Goal: Task Accomplishment & Management: Complete application form

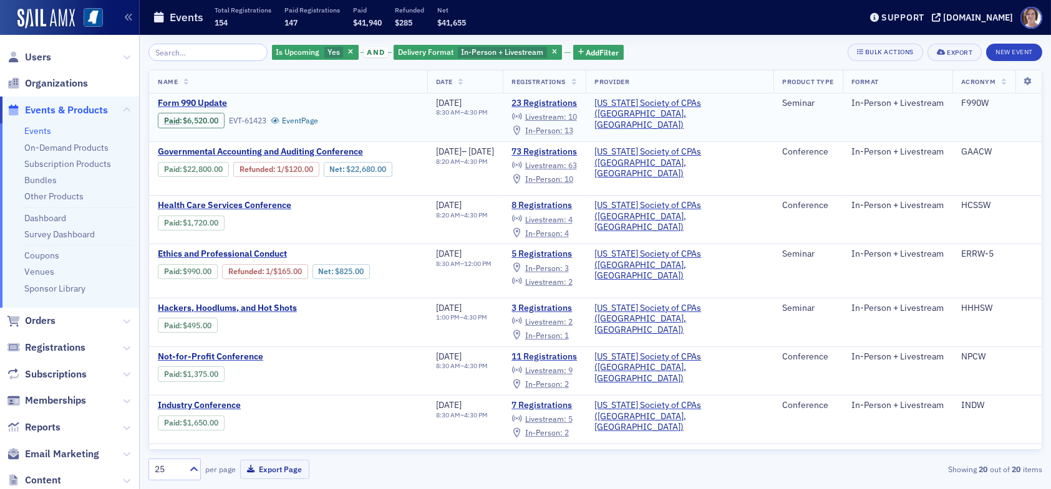
click at [562, 130] on span "In-Person :" at bounding box center [543, 130] width 37 height 10
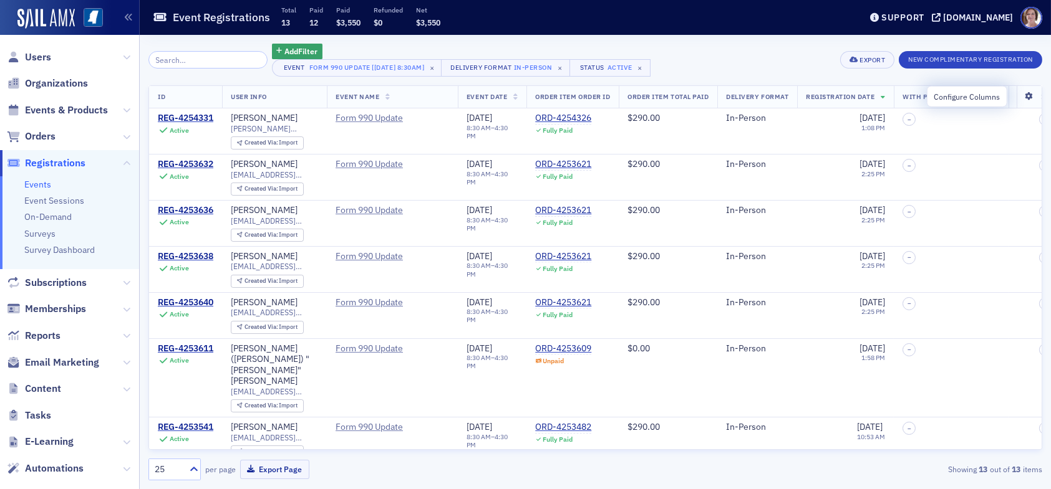
click at [1023, 97] on icon at bounding box center [1029, 96] width 26 height 7
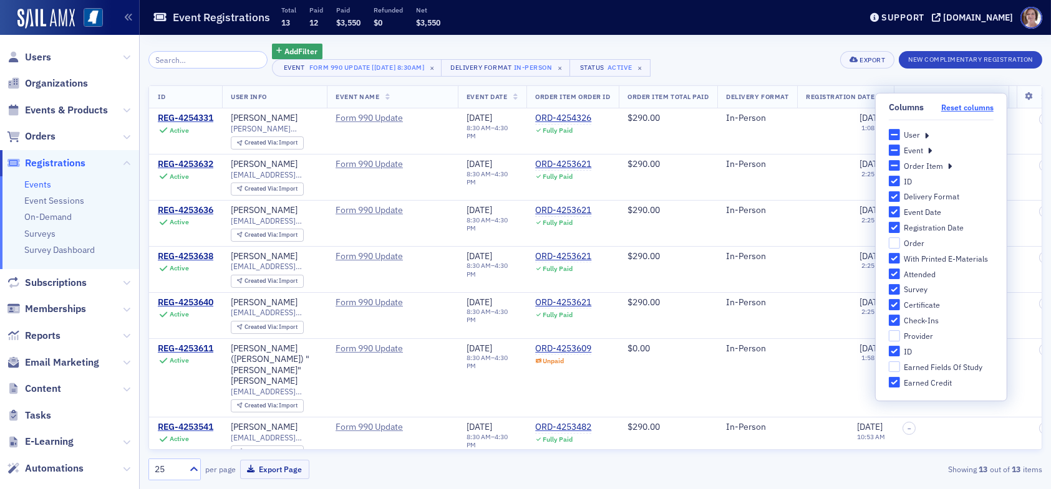
click at [965, 105] on button "Reset columns" at bounding box center [967, 107] width 52 height 9
click at [928, 134] on div "User" at bounding box center [941, 134] width 105 height 11
click at [925, 135] on icon at bounding box center [926, 134] width 4 height 11
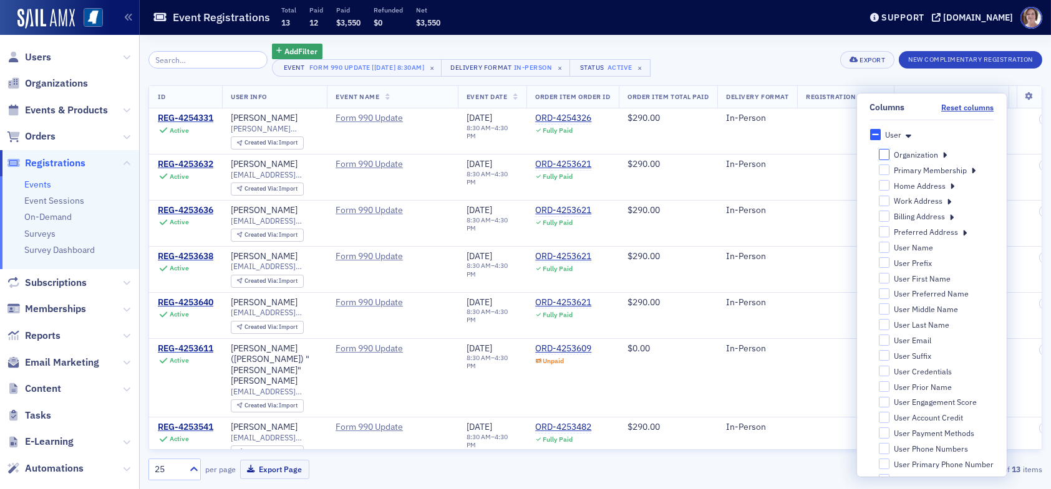
click at [879, 153] on input "Organization" at bounding box center [883, 154] width 11 height 11
checkbox input "false"
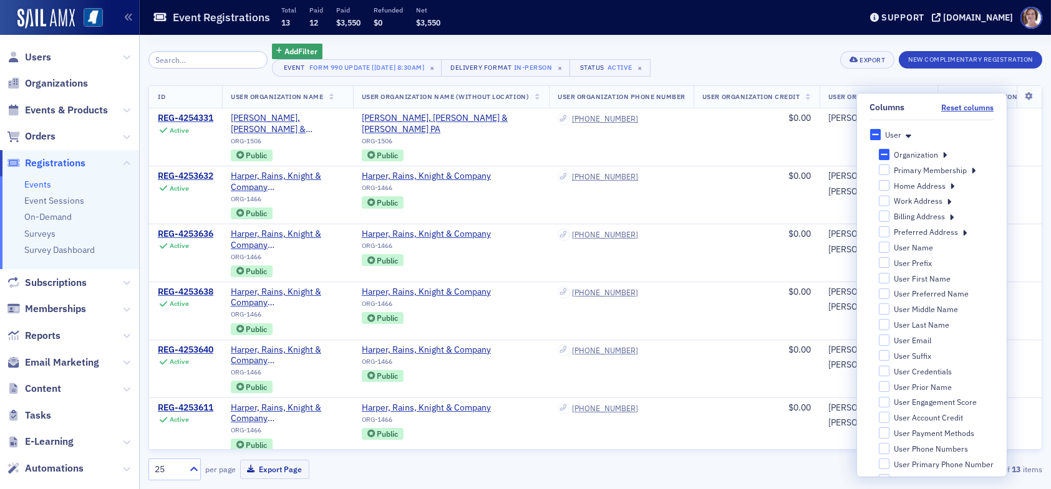
click at [768, 52] on div "Add Filter Event Form 990 Update [8/26/2025 8:30am] × Delivery Format In-Person…" at bounding box center [595, 60] width 894 height 33
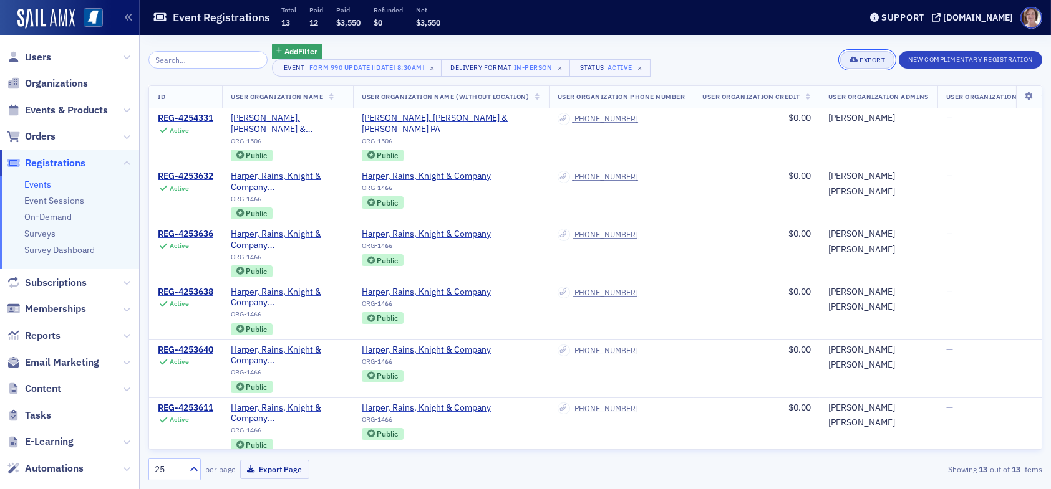
click at [863, 58] on div "Export" at bounding box center [872, 60] width 26 height 7
click at [842, 99] on button "Export All ( 13 Event Registrations )" at bounding box center [824, 102] width 135 height 20
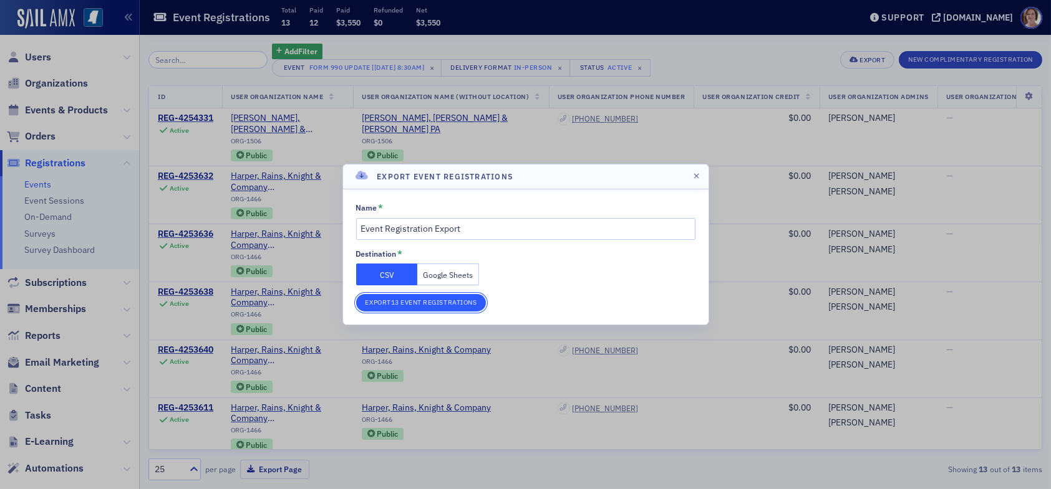
click at [435, 301] on button "Export 13 Event Registrations" at bounding box center [421, 302] width 130 height 17
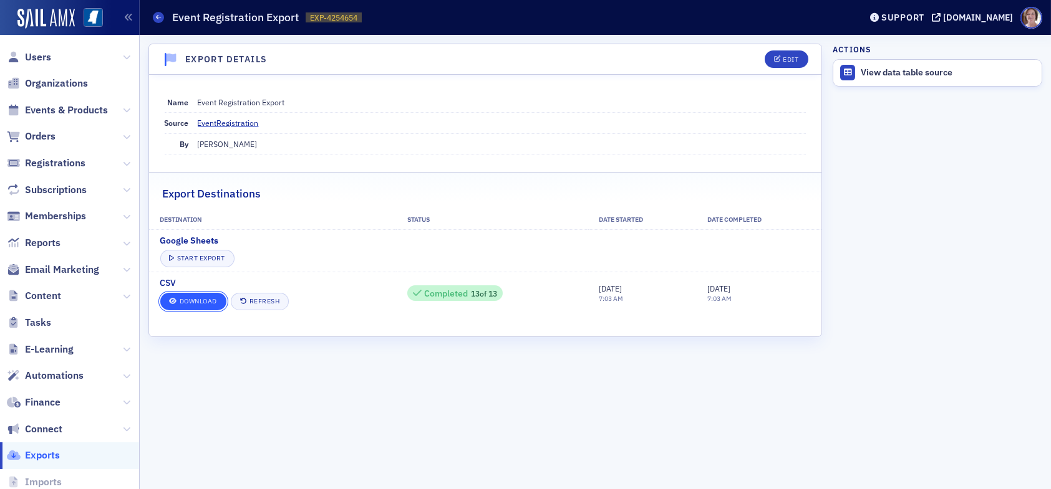
click at [191, 301] on link "Download" at bounding box center [193, 301] width 66 height 17
click at [39, 54] on span "Users" at bounding box center [38, 58] width 26 height 14
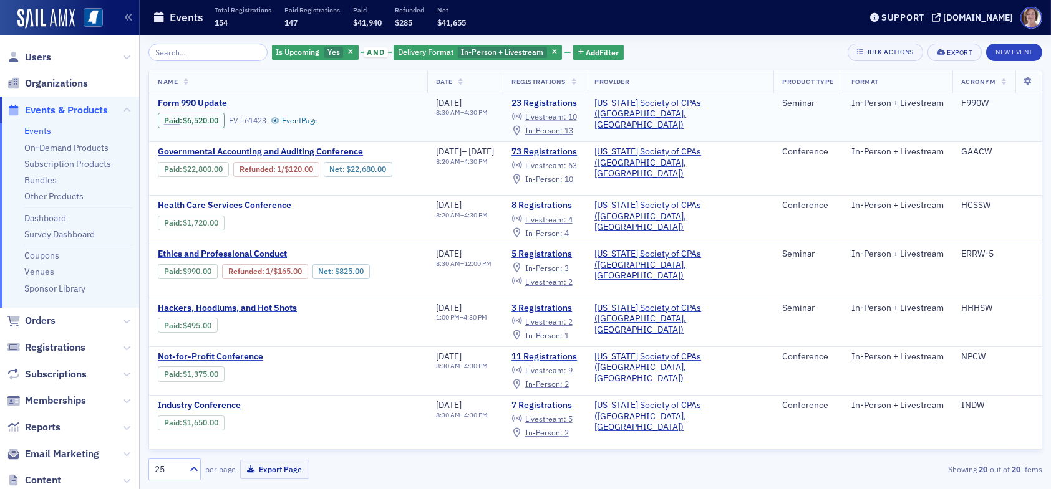
click at [566, 114] on span "Livestream :" at bounding box center [545, 117] width 41 height 10
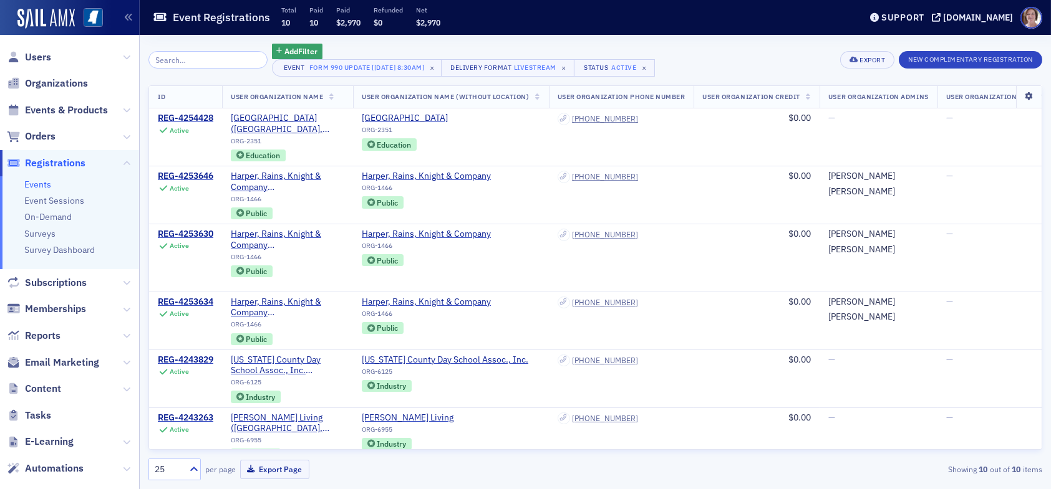
click at [1018, 99] on icon at bounding box center [1029, 96] width 26 height 7
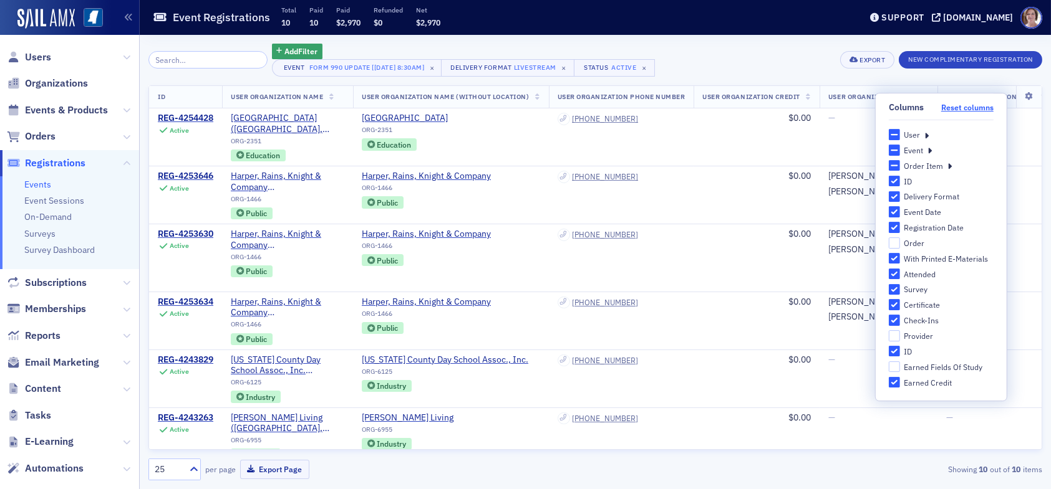
click at [962, 107] on button "Reset columns" at bounding box center [967, 107] width 52 height 9
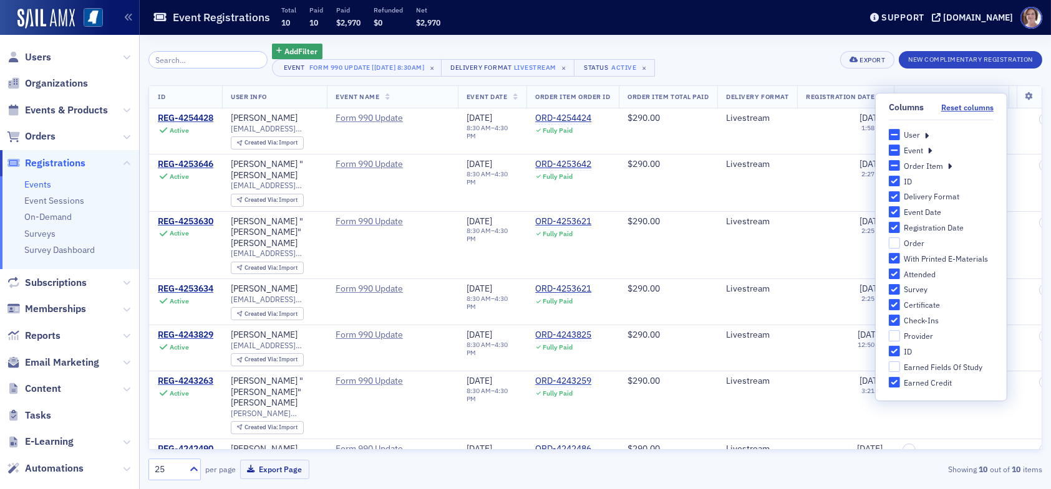
click at [928, 136] on icon at bounding box center [926, 134] width 4 height 11
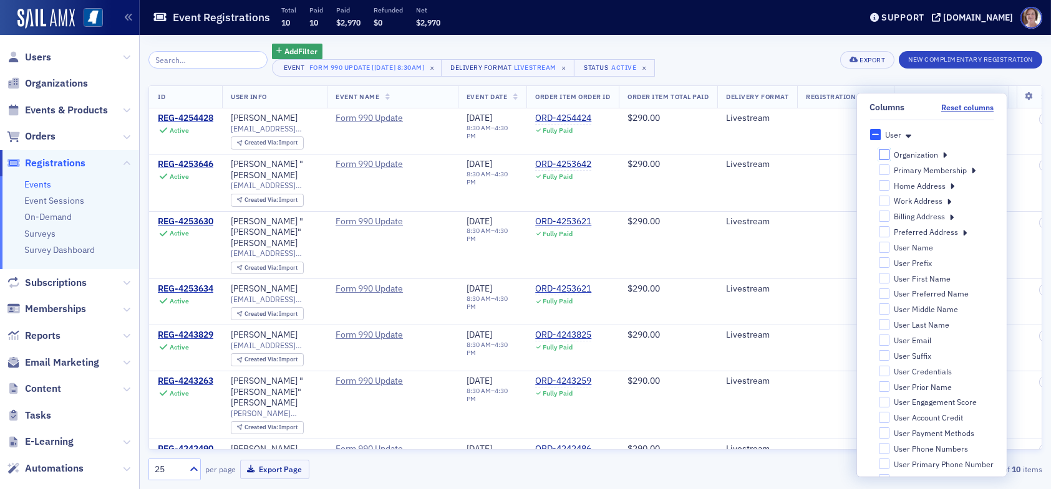
click at [880, 152] on input "Organization" at bounding box center [883, 154] width 11 height 11
checkbox input "false"
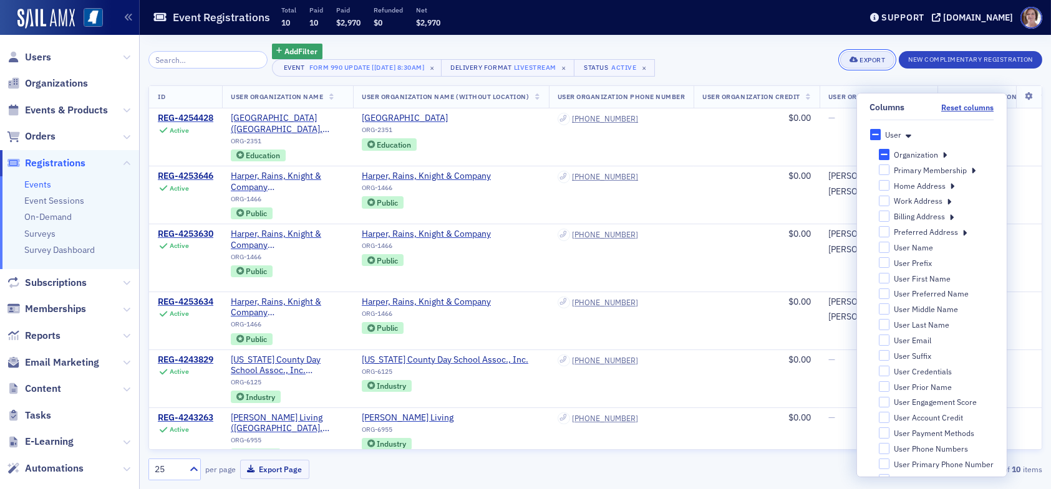
click at [869, 59] on div "Export" at bounding box center [872, 60] width 26 height 7
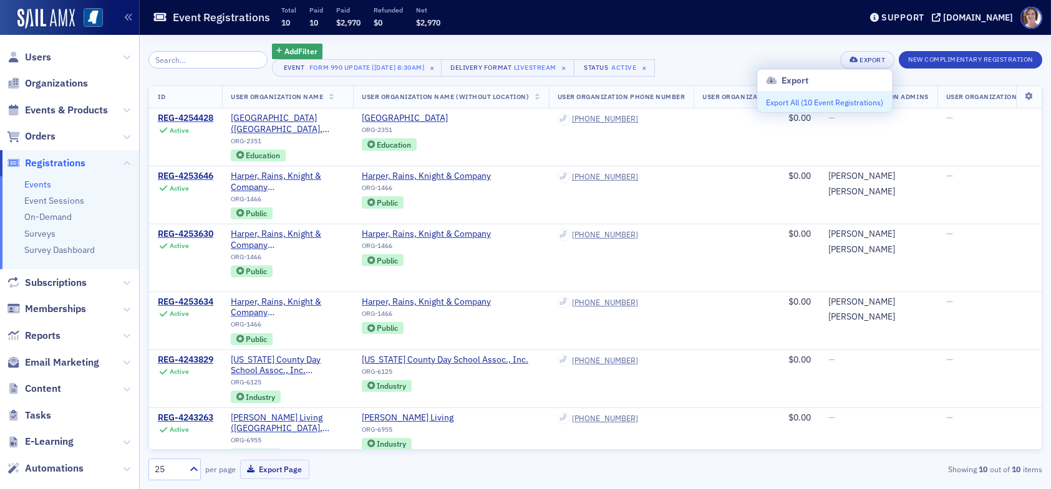
click at [815, 104] on button "Export All ( 10 Event Registrations )" at bounding box center [824, 102] width 135 height 20
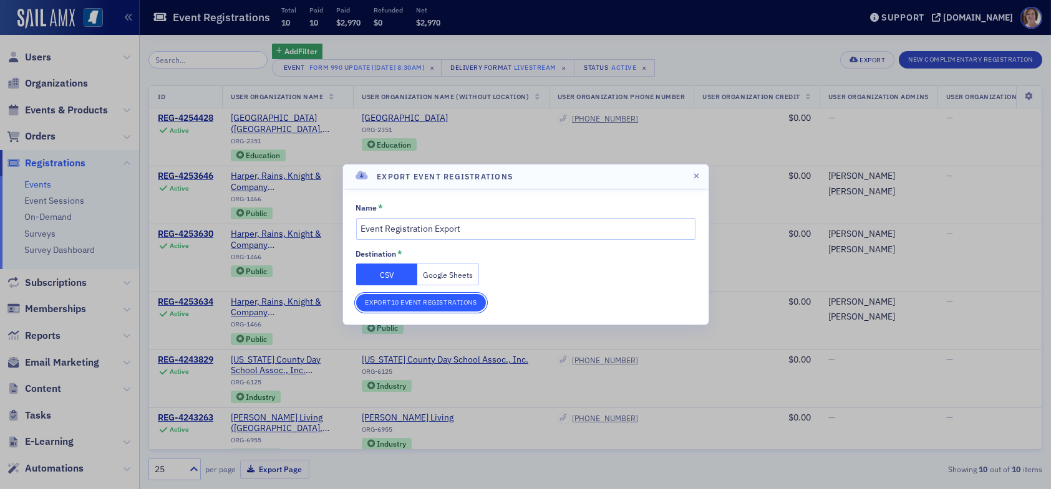
click at [448, 299] on button "Export 10 Event Registrations" at bounding box center [421, 302] width 130 height 17
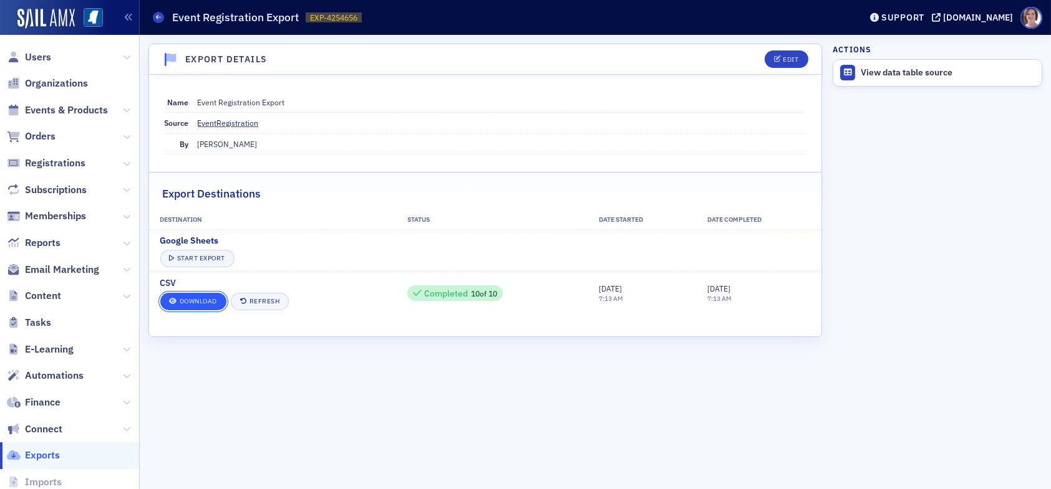
click at [209, 298] on link "Download" at bounding box center [193, 301] width 66 height 17
click at [42, 56] on span "Users" at bounding box center [38, 58] width 26 height 14
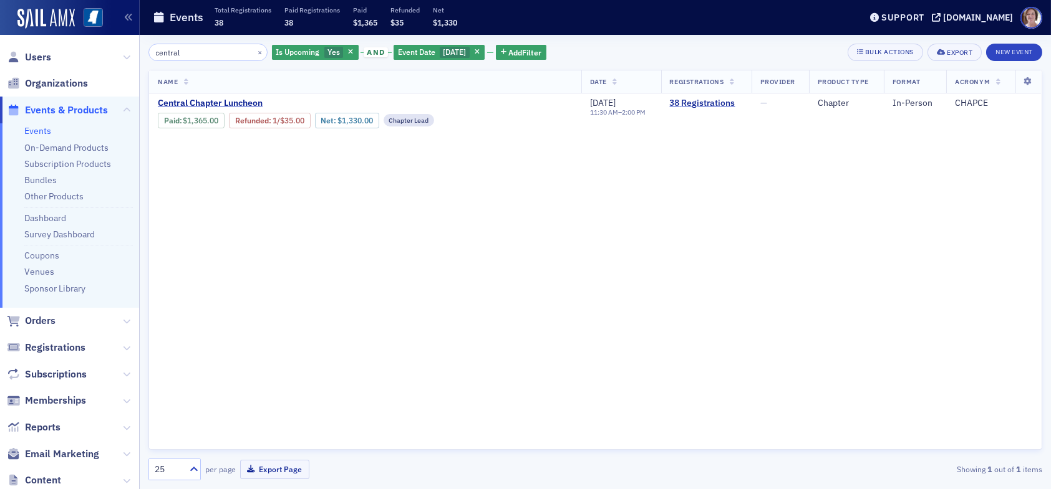
click at [44, 109] on span "Events & Products" at bounding box center [66, 111] width 83 height 14
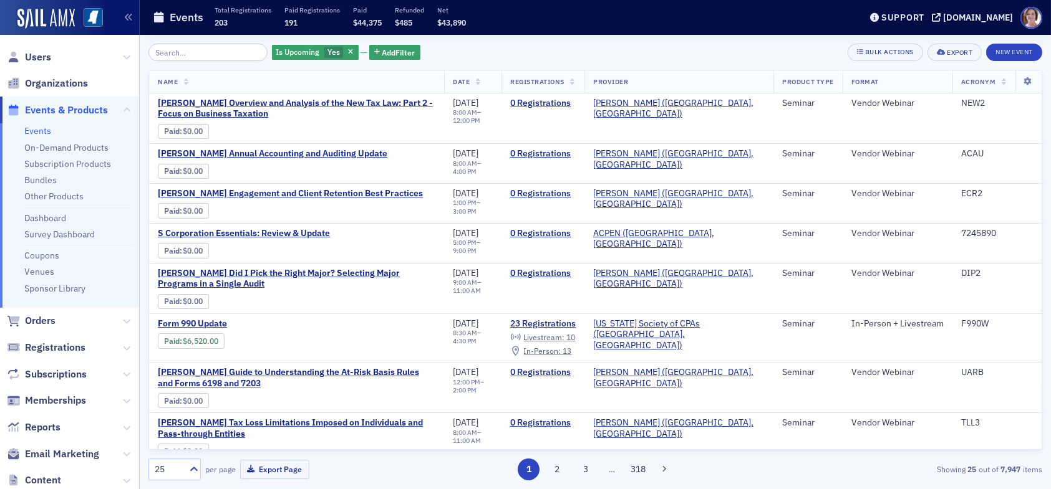
click at [199, 52] on input "search" at bounding box center [207, 52] width 119 height 17
click at [345, 47] on span "button" at bounding box center [350, 52] width 11 height 11
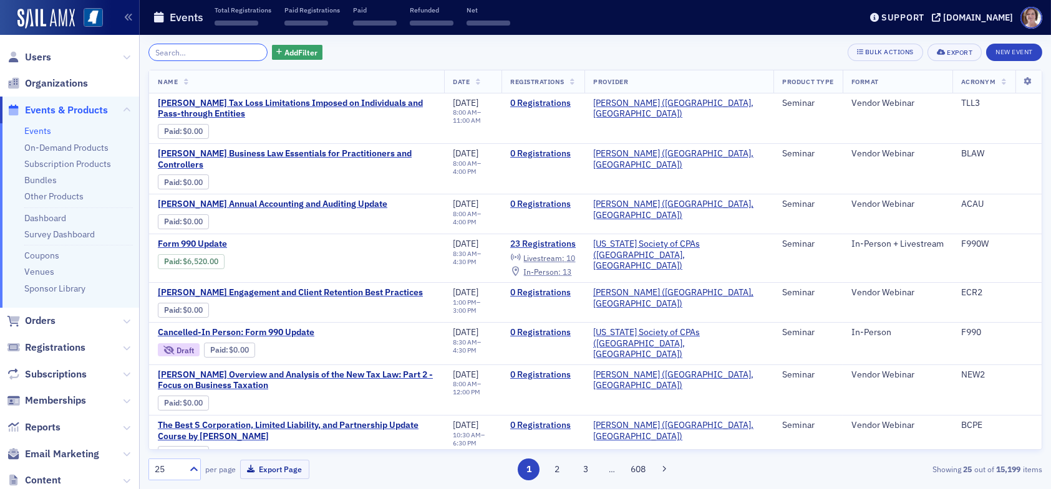
click at [229, 44] on input "search" at bounding box center [207, 52] width 119 height 17
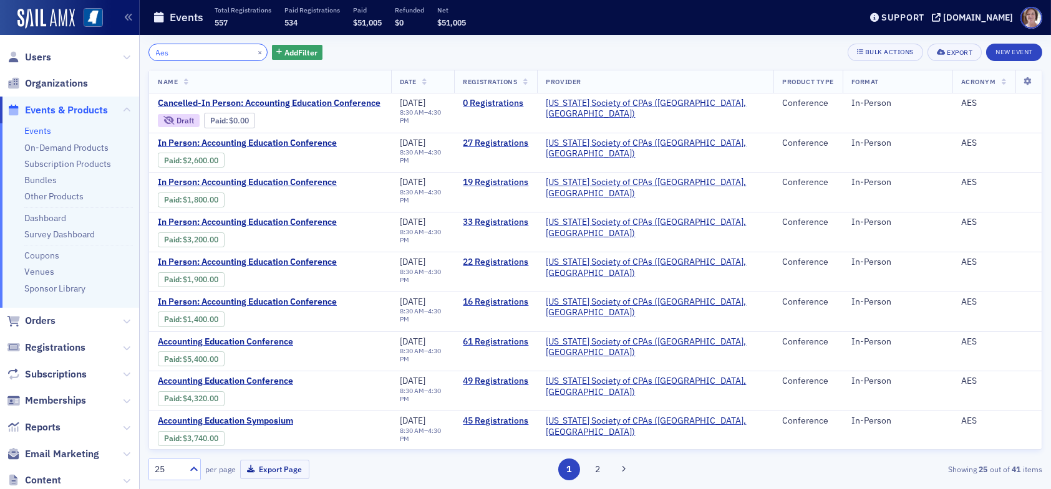
click at [192, 53] on input "Aes" at bounding box center [207, 52] width 119 height 17
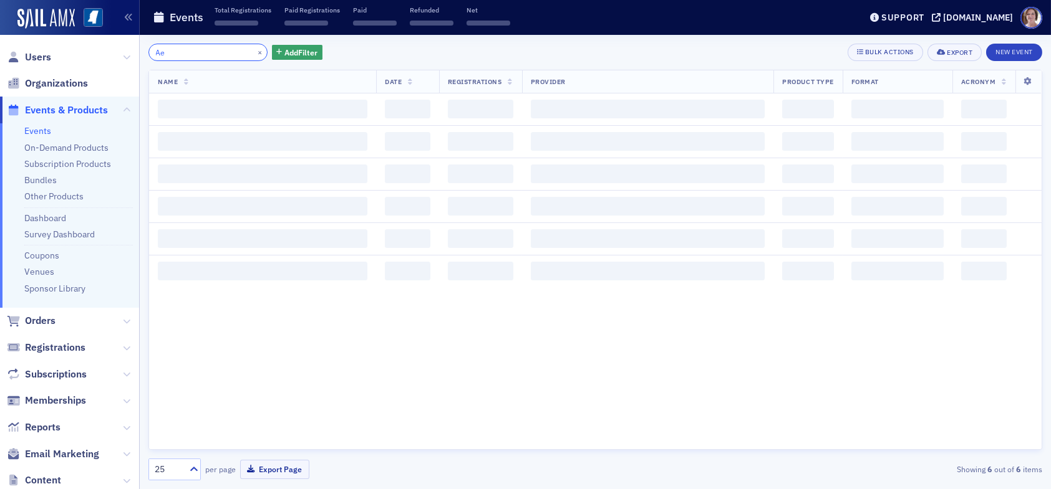
type input "A"
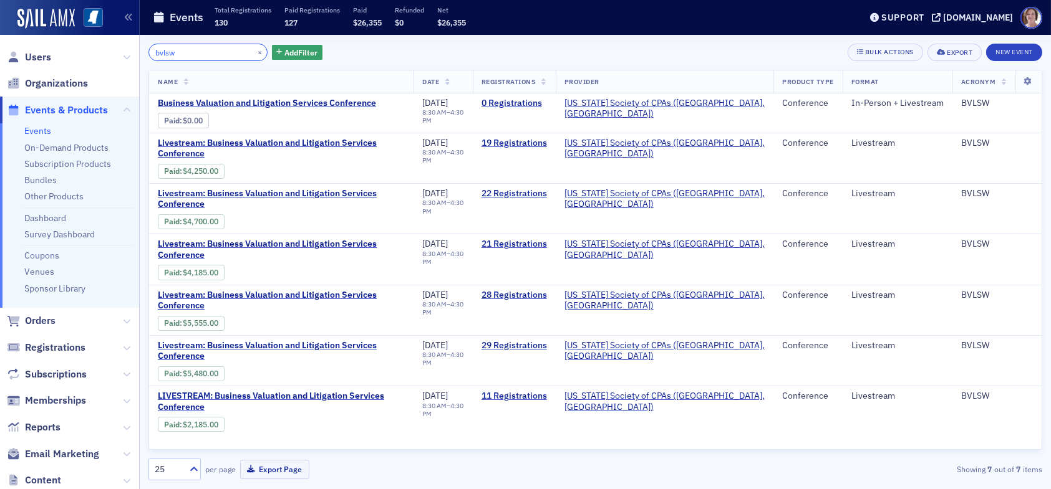
click at [200, 48] on input "bvlsw" at bounding box center [207, 52] width 119 height 17
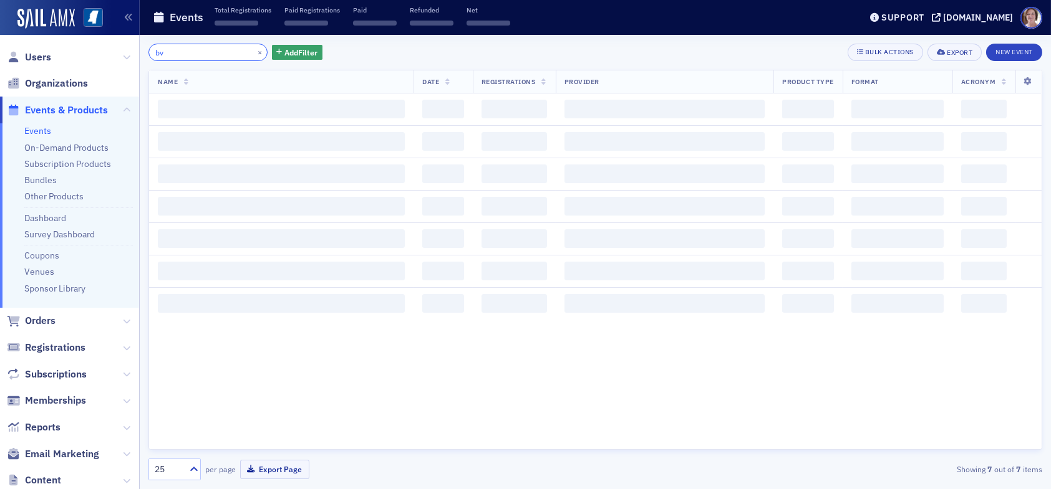
type input "b"
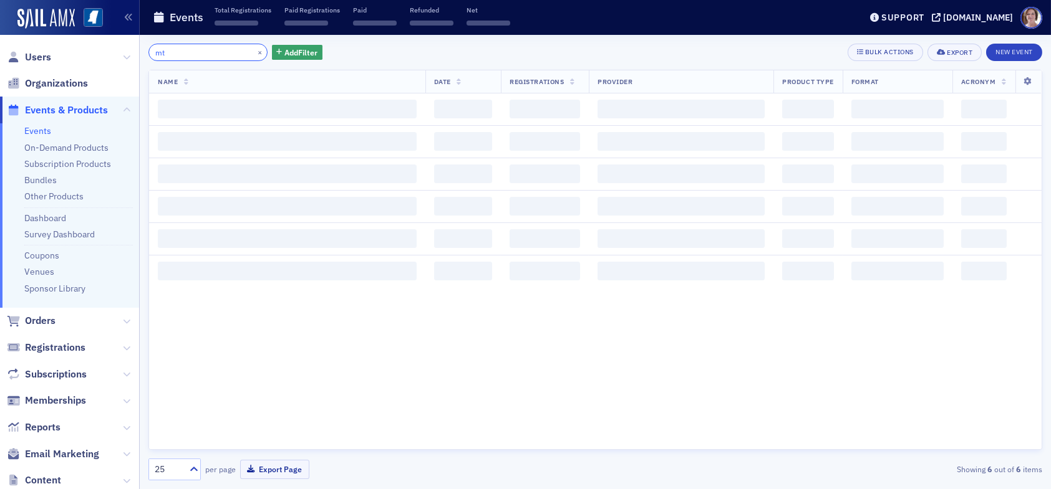
type input "m"
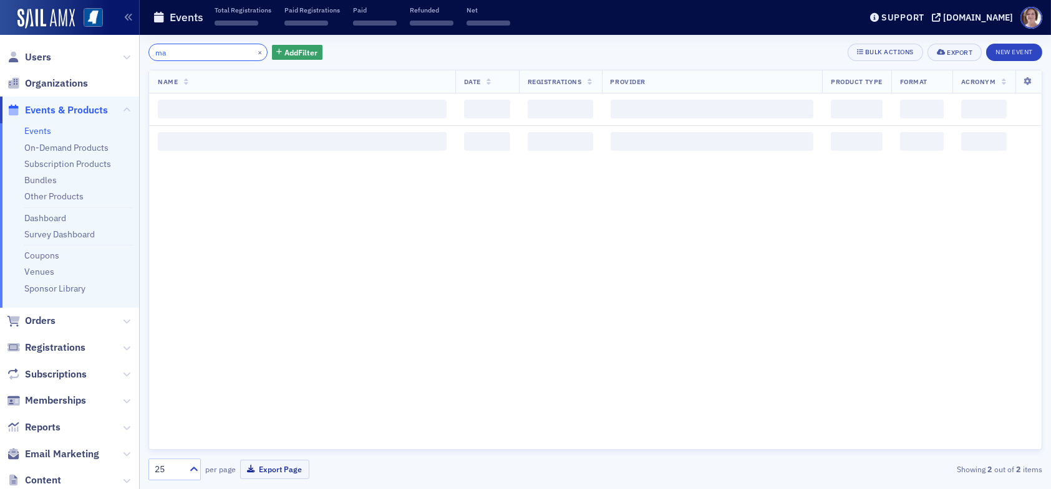
type input "m"
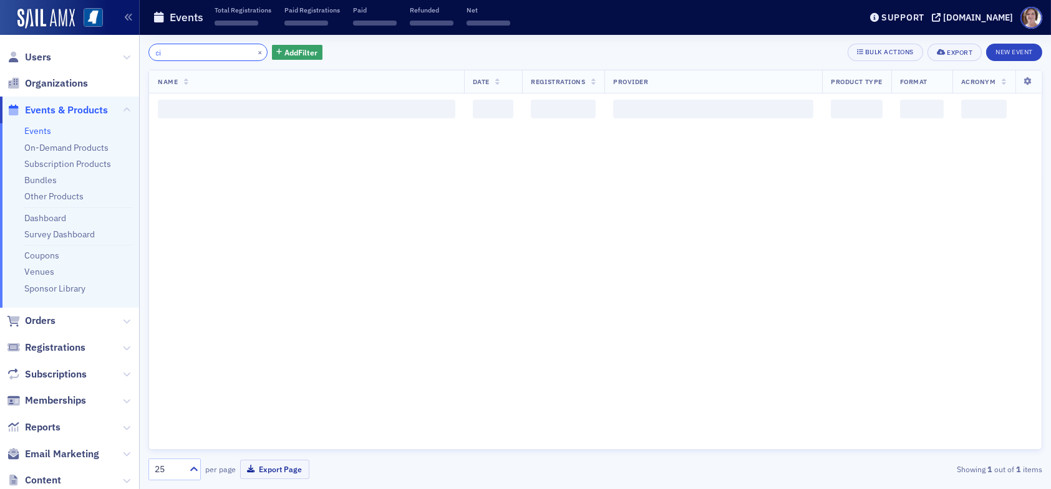
type input "c"
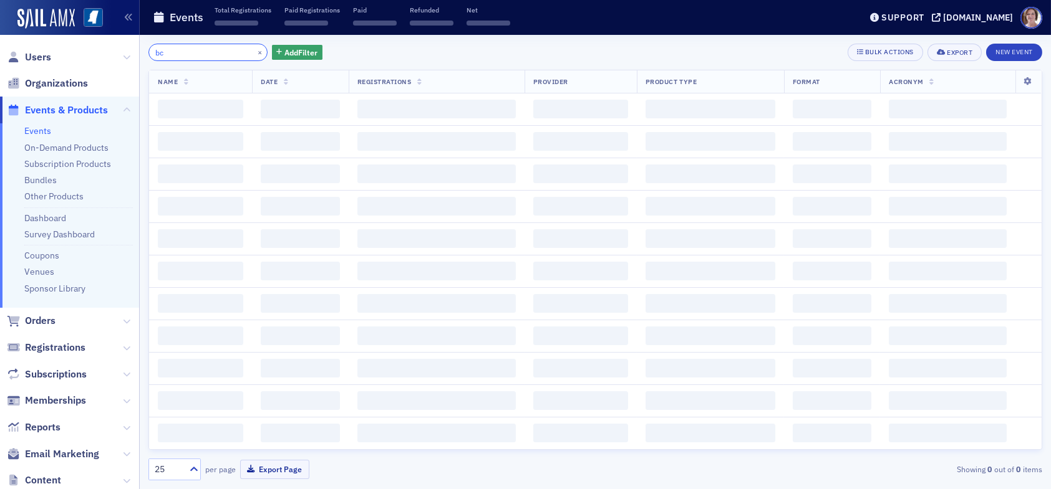
type input "b"
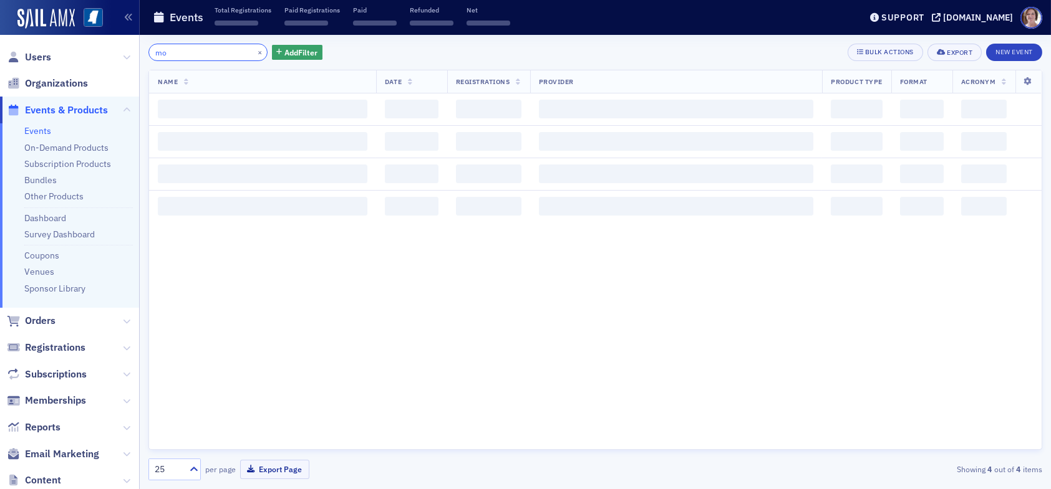
type input "m"
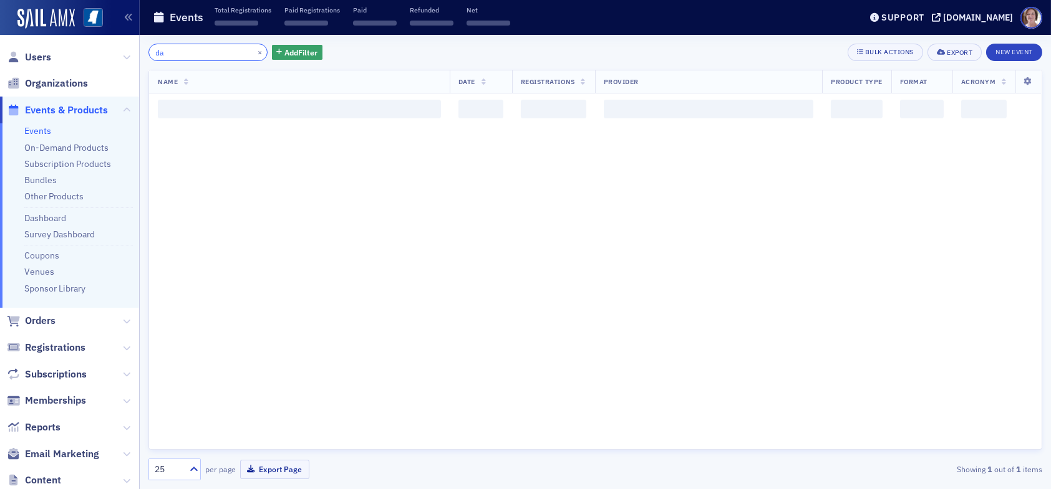
type input "d"
type input "a"
type input "h"
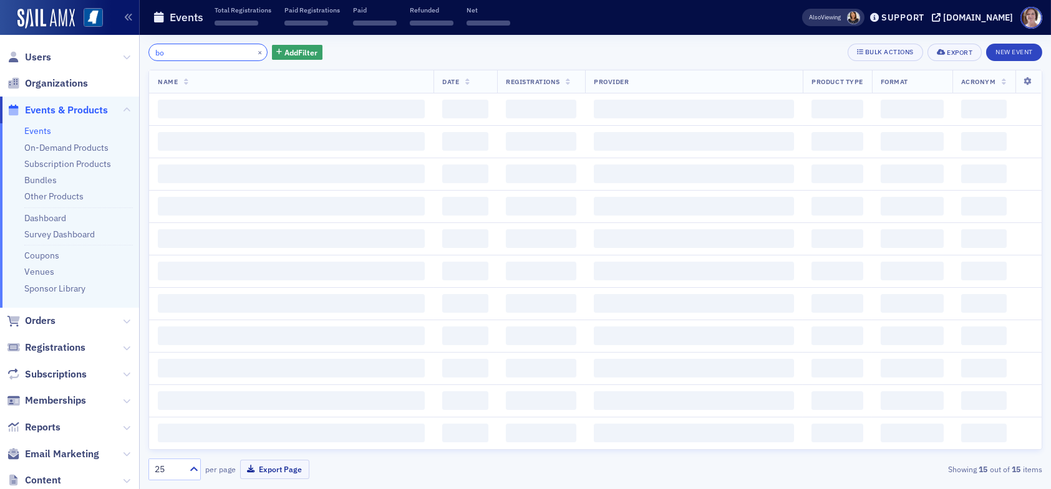
type input "b"
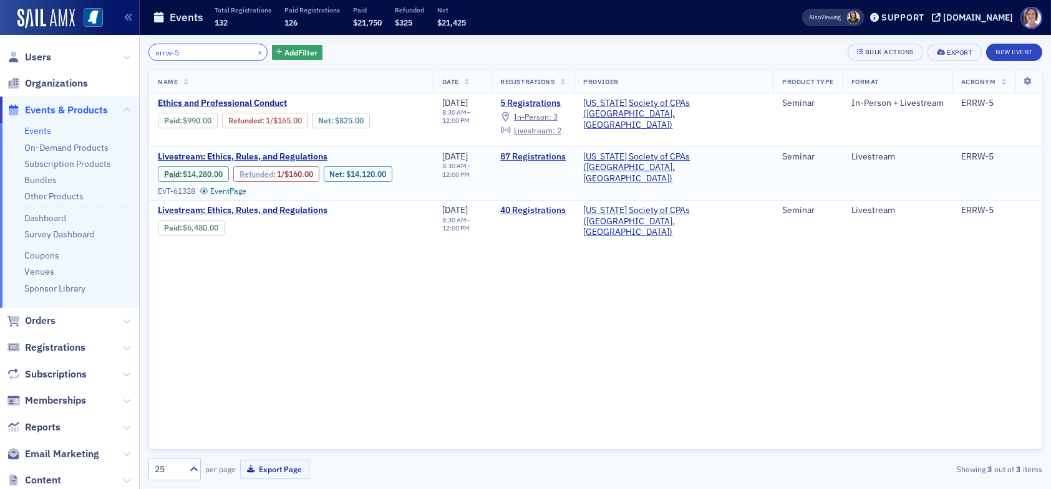
type input "errw-5"
click at [266, 174] on link "Refunded" at bounding box center [256, 174] width 34 height 9
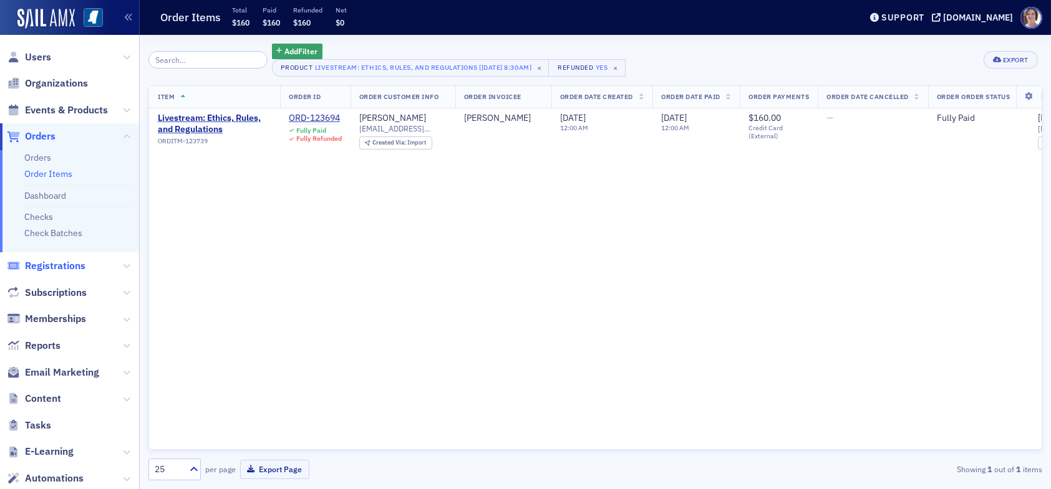
click at [62, 266] on span "Registrations" at bounding box center [55, 266] width 60 height 14
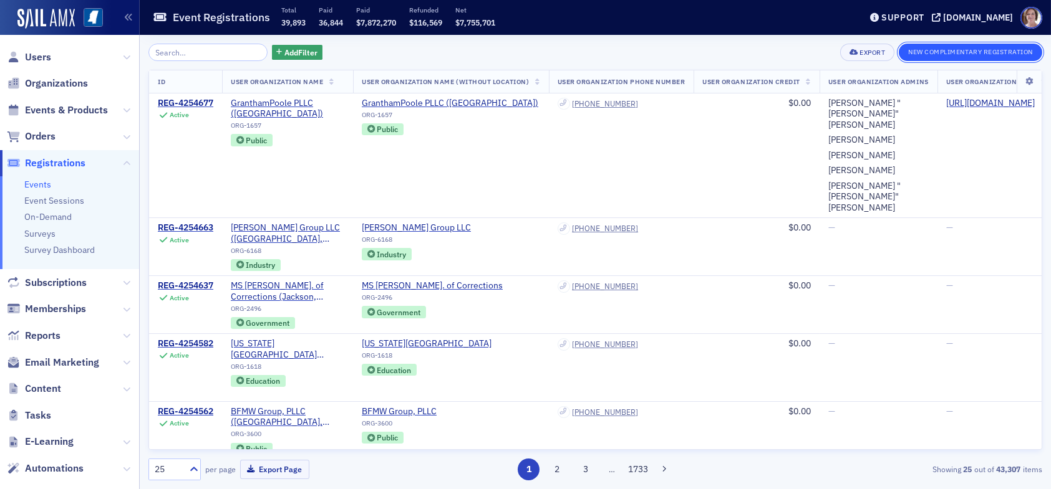
click at [933, 48] on button "New Complimentary Registration" at bounding box center [970, 52] width 143 height 17
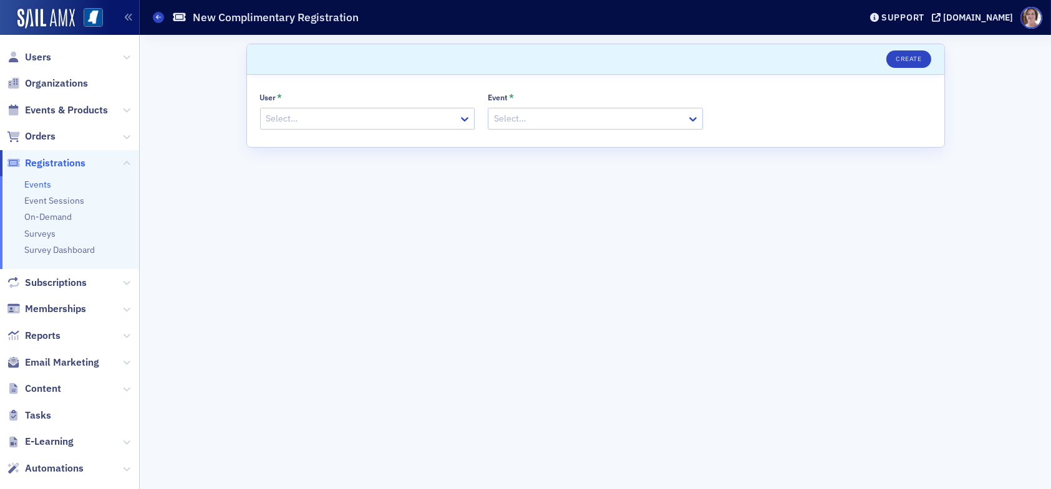
click at [322, 117] on div at bounding box center [361, 119] width 193 height 16
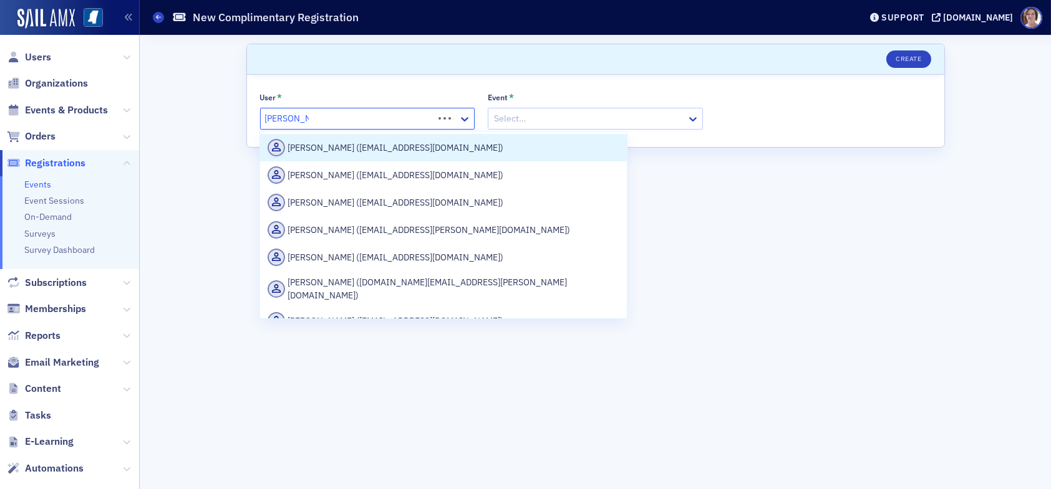
type input "lydia carlisle"
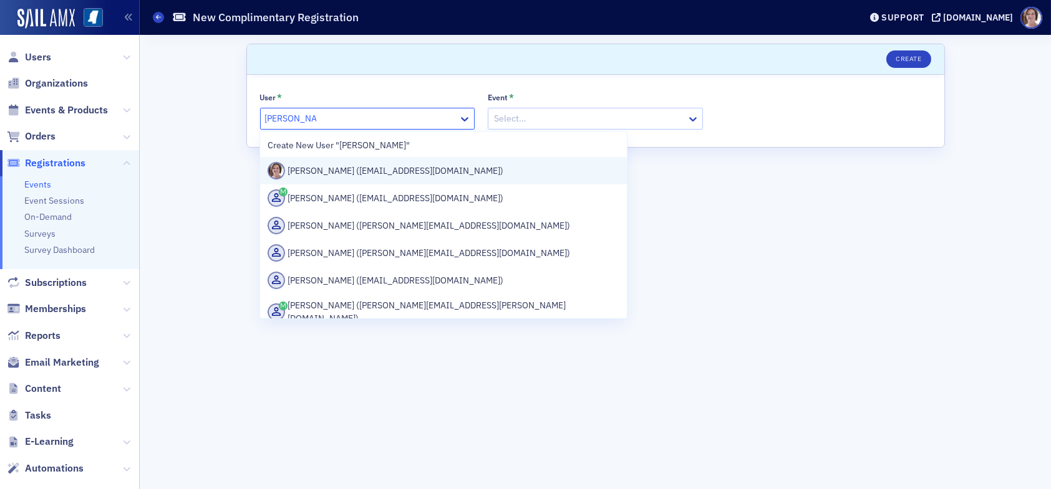
click at [325, 171] on div "Lydia Carlisle (lcarlisle@ms-cpa.org)" at bounding box center [443, 170] width 352 height 17
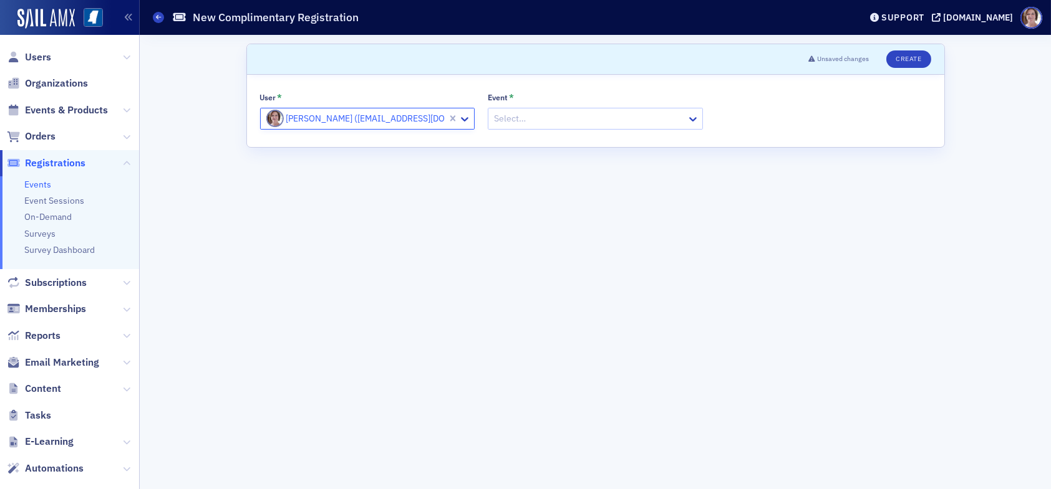
click at [542, 120] on div at bounding box center [589, 119] width 193 height 16
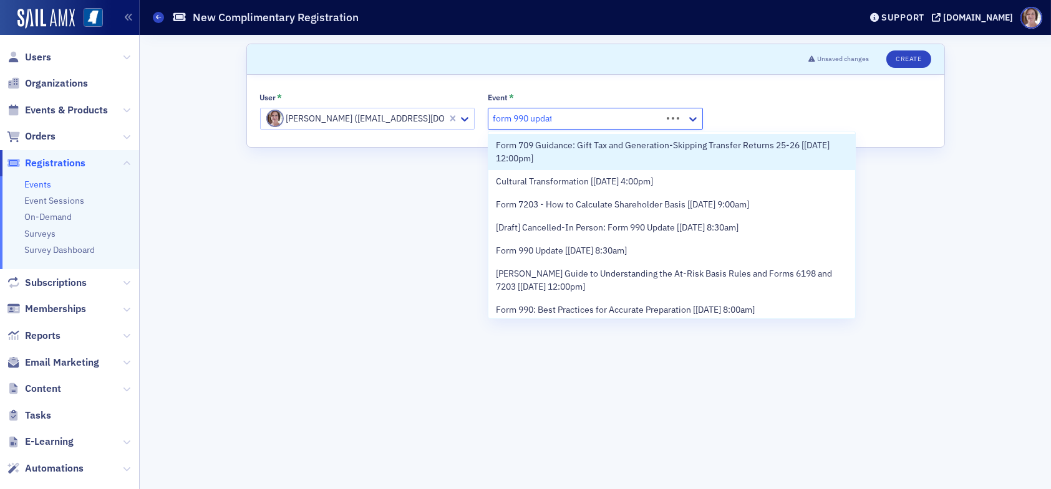
type input "form 990 update"
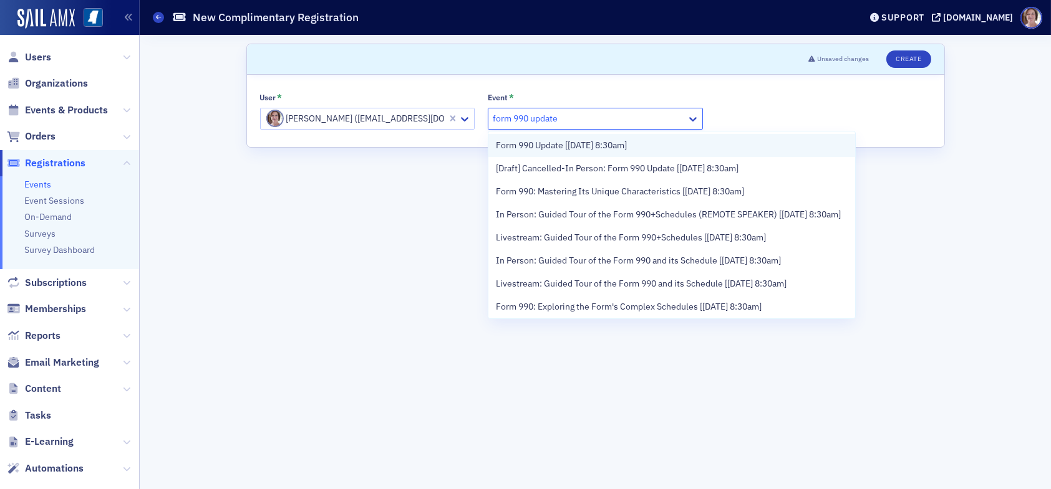
click at [579, 145] on span "Form 990 Update [[DATE] 8:30am]" at bounding box center [561, 145] width 131 height 13
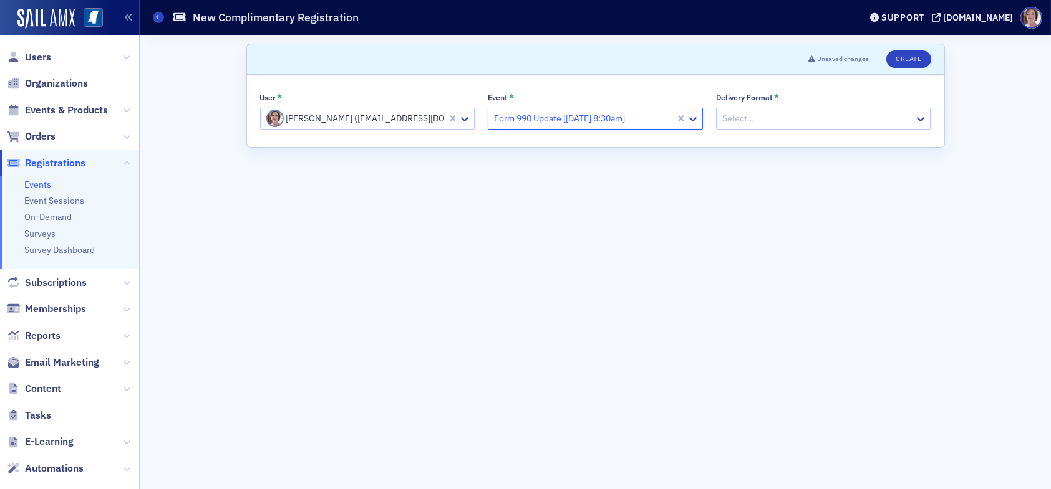
click at [793, 120] on div at bounding box center [817, 119] width 193 height 16
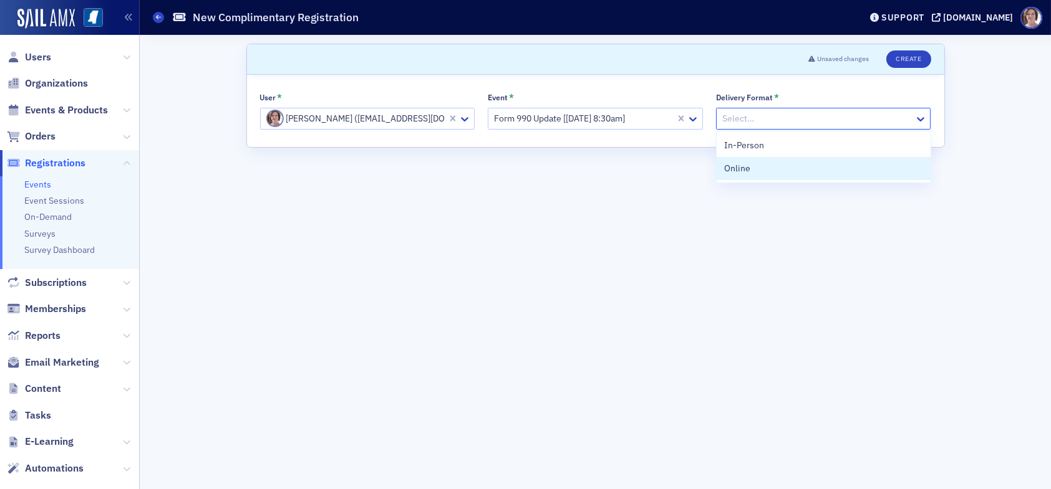
click at [760, 183] on form "Scroll to Unsaved changes Create User * Lydia Carlisle (lcarlisle@ms-cpa.org) E…" at bounding box center [595, 262] width 698 height 437
click at [766, 117] on div at bounding box center [817, 119] width 193 height 16
drag, startPoint x: 779, startPoint y: 169, endPoint x: 788, endPoint y: 158, distance: 14.1
click at [779, 169] on div "Online" at bounding box center [823, 168] width 199 height 13
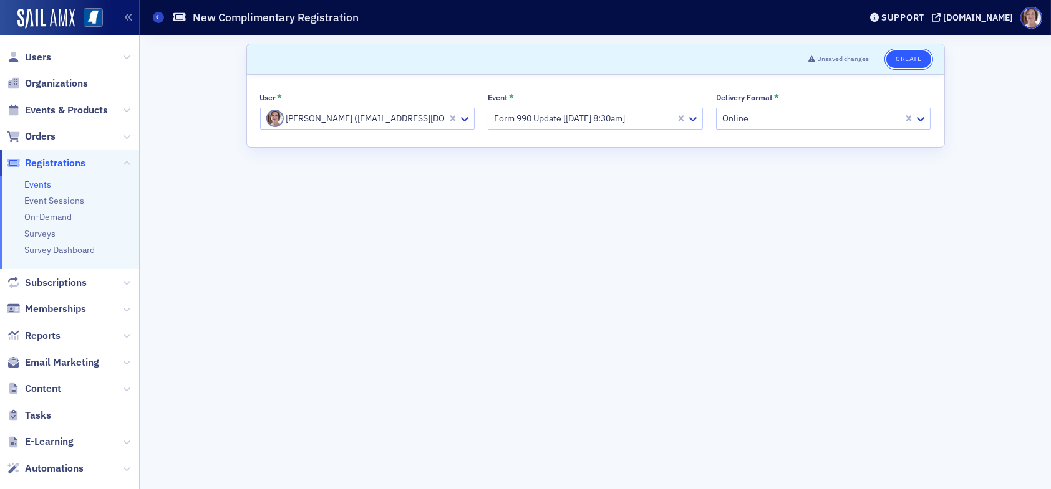
click at [907, 60] on button "Create" at bounding box center [908, 59] width 44 height 17
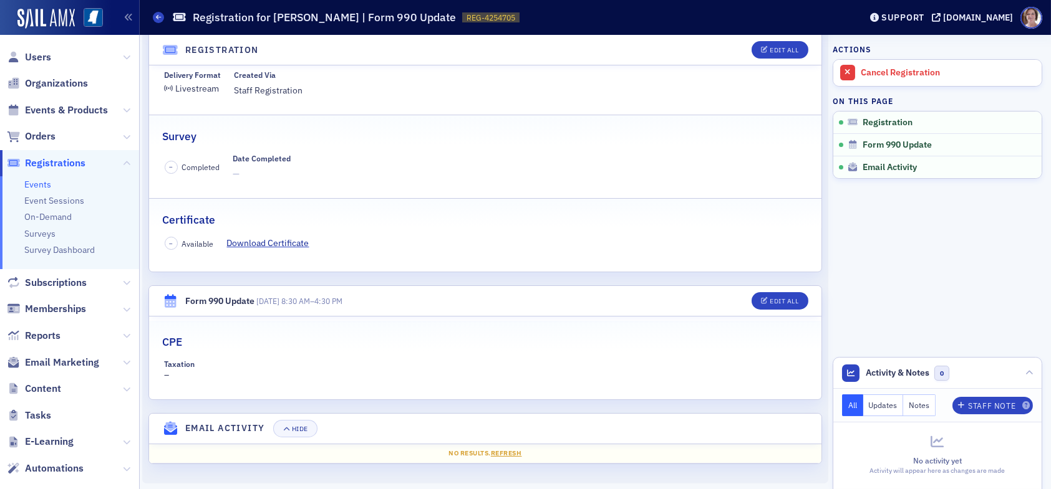
scroll to position [145, 0]
click at [37, 54] on span "Users" at bounding box center [38, 58] width 26 height 14
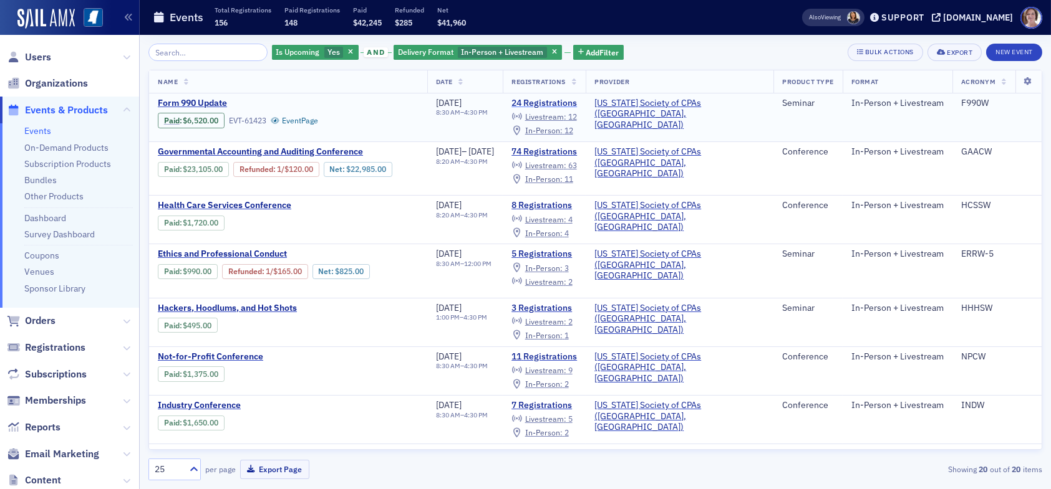
click at [577, 103] on link "24 Registrations" at bounding box center [543, 103] width 65 height 11
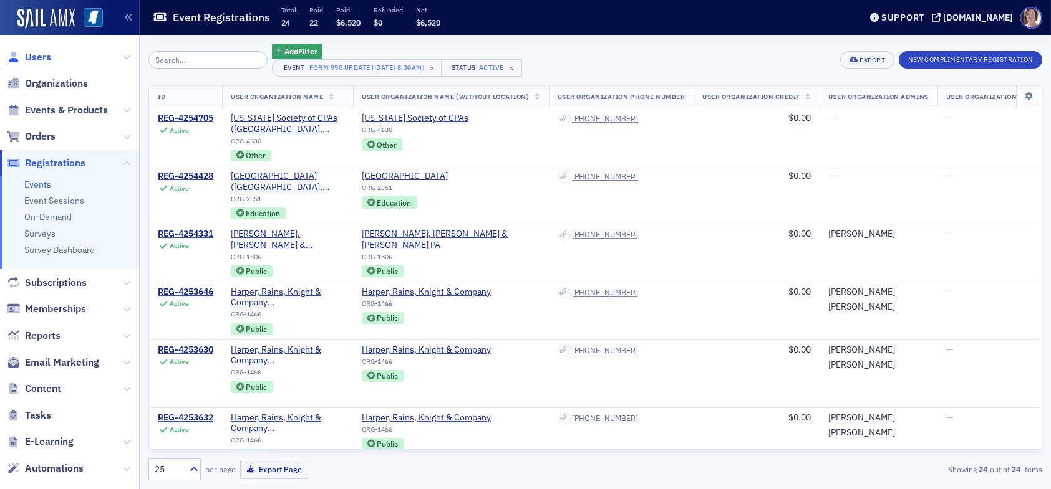
click at [42, 58] on span "Users" at bounding box center [38, 58] width 26 height 14
